Goal: Task Accomplishment & Management: Use online tool/utility

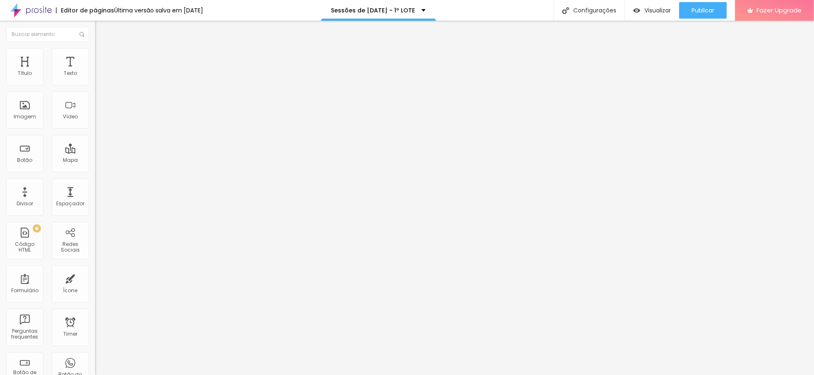
scroll to position [0, 0]
drag, startPoint x: 71, startPoint y: 93, endPoint x: -57, endPoint y: 99, distance: 128.3
click at [0, 99] on html "Editor de páginas Última versão salva em [DATE] Sessões de [DATE] - 1º LOTE Con…" at bounding box center [407, 187] width 814 height 375
drag, startPoint x: 44, startPoint y: 93, endPoint x: -114, endPoint y: 94, distance: 157.6
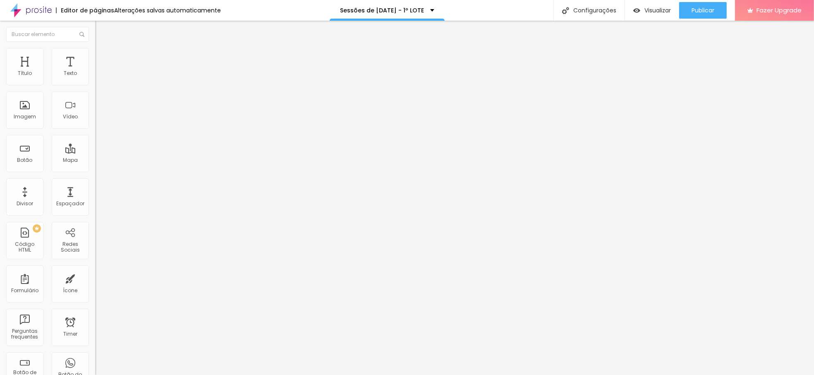
click at [0, 94] on html "Editor de páginas Alterações salvas automaticamente Sessões de [DATE] - 1º LOTE…" at bounding box center [407, 187] width 814 height 375
type input "ESGOTADO"
click at [95, 168] on input "[URL][DOMAIN_NAME][DATE]" at bounding box center [144, 166] width 99 height 8
click at [95, 242] on div "Editar Botão Conteúdo Estilo Avançado Texto ESGOTADO Alinhamento Tamanho Normal…" at bounding box center [142, 198] width 95 height 354
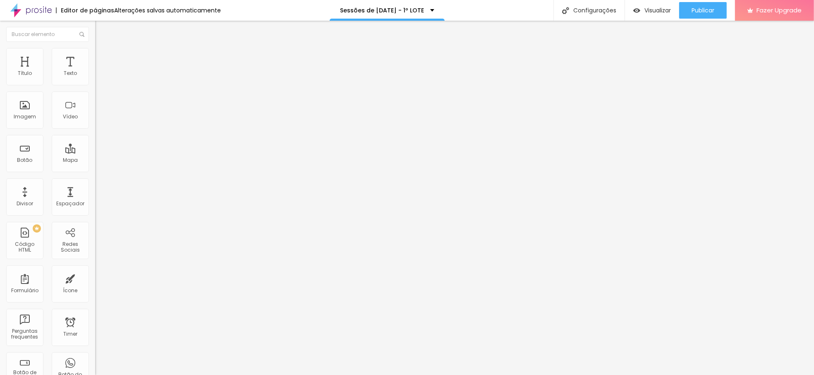
scroll to position [0, 0]
drag, startPoint x: 56, startPoint y: 93, endPoint x: -218, endPoint y: 94, distance: 274.2
click at [0, 94] on html "Editor de páginas Alterações salvas automaticamente Sessões de [DATE] - 1º LOTE…" at bounding box center [407, 187] width 814 height 375
paste input "ESGOTADO"
type input "ESGOTADO"
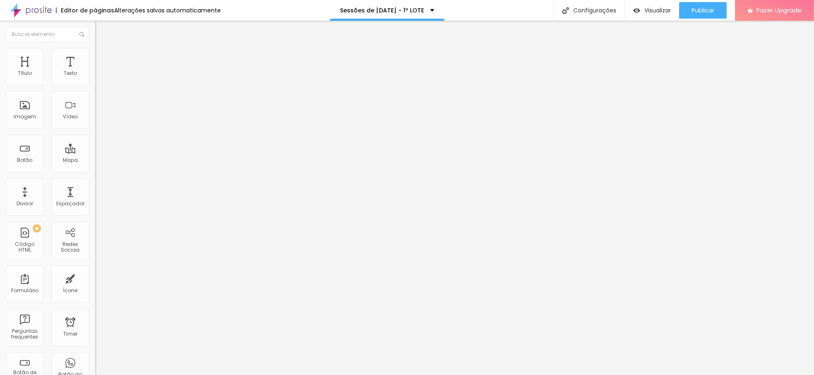
drag, startPoint x: -87, startPoint y: 96, endPoint x: -163, endPoint y: 95, distance: 75.7
click at [0, 95] on html "Editor de páginas Alterações salvas automaticamente Sessões de [DATE] - 1º LOTE…" at bounding box center [407, 187] width 814 height 375
paste input "ESGOTADO"
type input "ESGOTADO"
drag, startPoint x: 76, startPoint y: 91, endPoint x: -142, endPoint y: 90, distance: 217.5
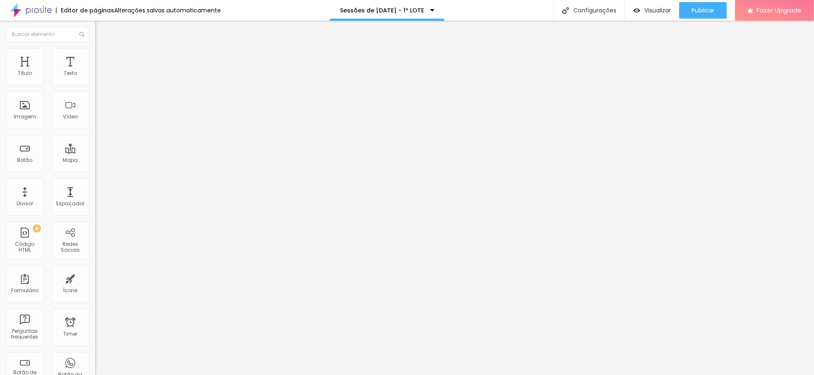
click at [0, 90] on html "Editor de páginas Alterações salvas automaticamente Sessões de [DATE] - 1º LOTE…" at bounding box center [407, 187] width 814 height 375
paste input "ESGOTADO"
type input "ESGOTADO"
click at [701, 12] on span "Publicar" at bounding box center [702, 10] width 23 height 7
